Goal: Transaction & Acquisition: Purchase product/service

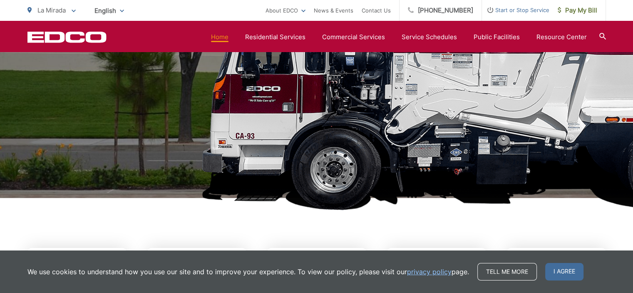
scroll to position [333, 0]
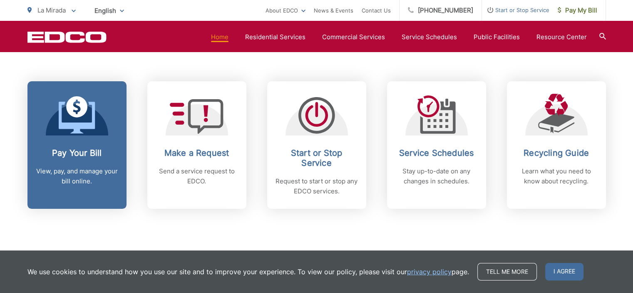
click at [78, 158] on div "Pay Your Bill View, pay, and manage your bill online." at bounding box center [77, 167] width 82 height 38
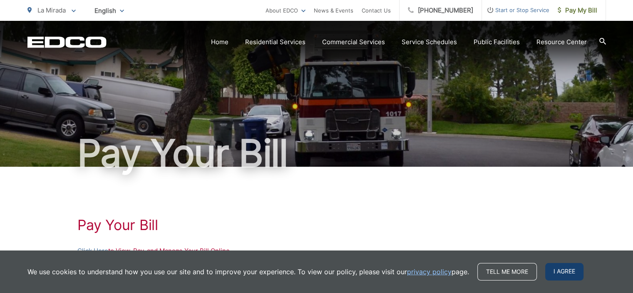
click at [556, 262] on div "We use cookies to understand how you use our site and to improve your experienc…" at bounding box center [316, 271] width 633 height 42
click at [565, 271] on span "I agree" at bounding box center [564, 271] width 38 height 17
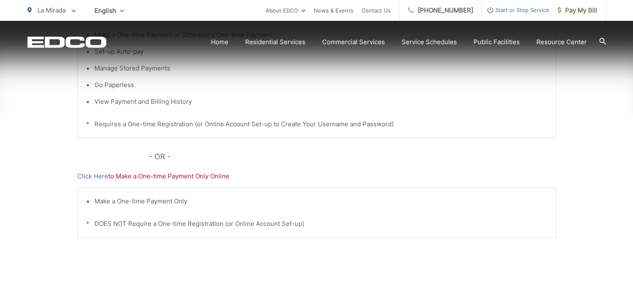
scroll to position [250, 0]
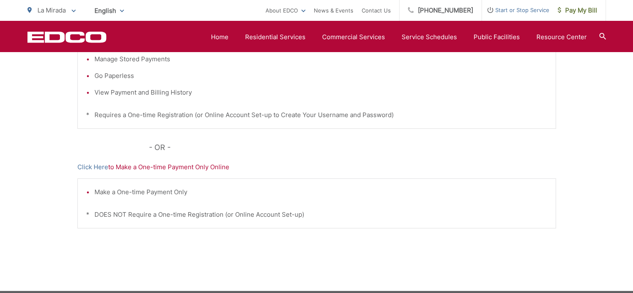
click at [138, 192] on li "Make a One-time Payment Only" at bounding box center [321, 192] width 453 height 10
click at [92, 167] on link "Click Here" at bounding box center [92, 167] width 31 height 10
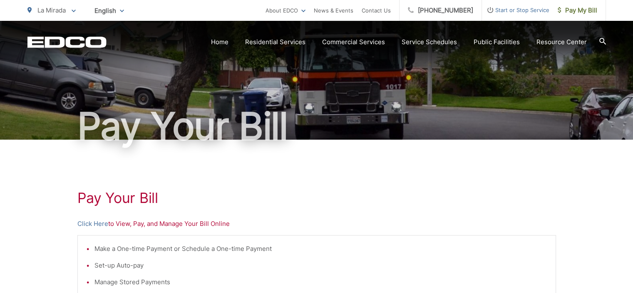
scroll to position [42, 0]
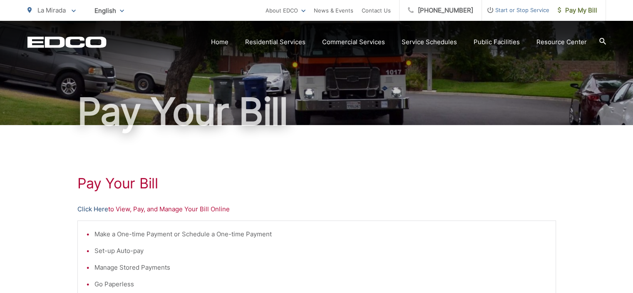
click at [94, 211] on link "Click Here" at bounding box center [92, 209] width 31 height 10
